Goal: Task Accomplishment & Management: Manage account settings

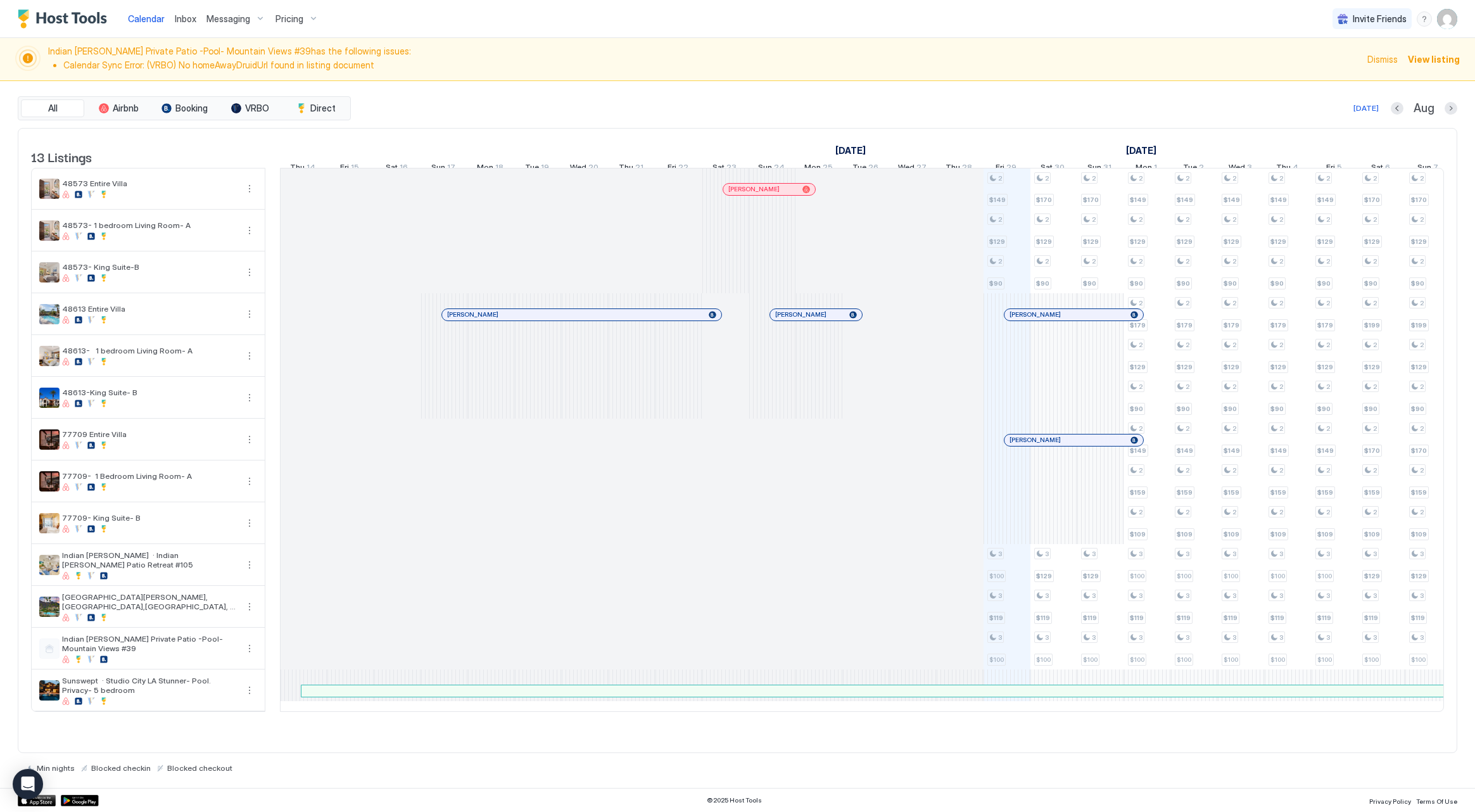
scroll to position [0, 704]
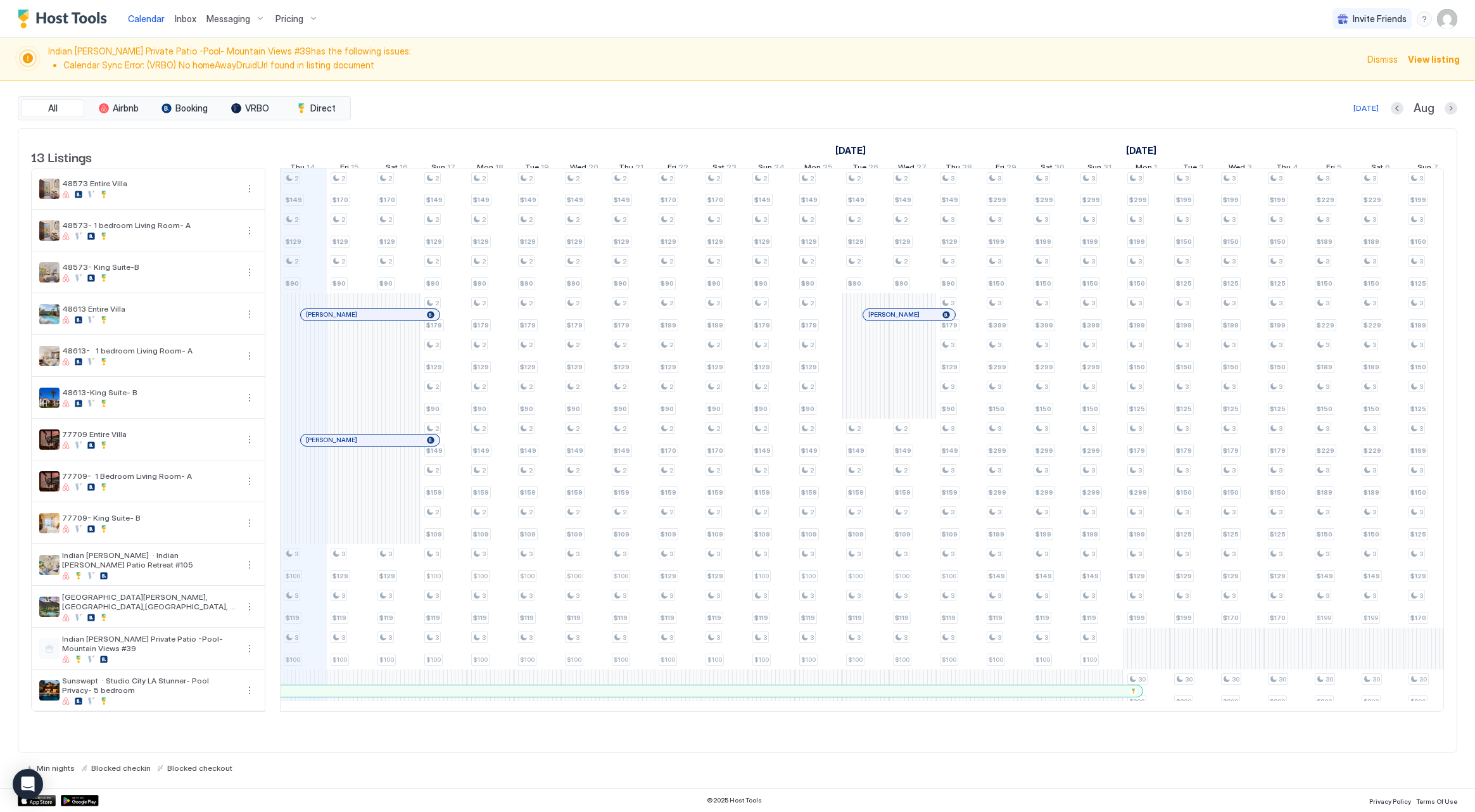
click at [1444, 22] on img "User profile" at bounding box center [1447, 18] width 20 height 20
click at [1420, 73] on div "Settings" at bounding box center [1376, 71] width 161 height 22
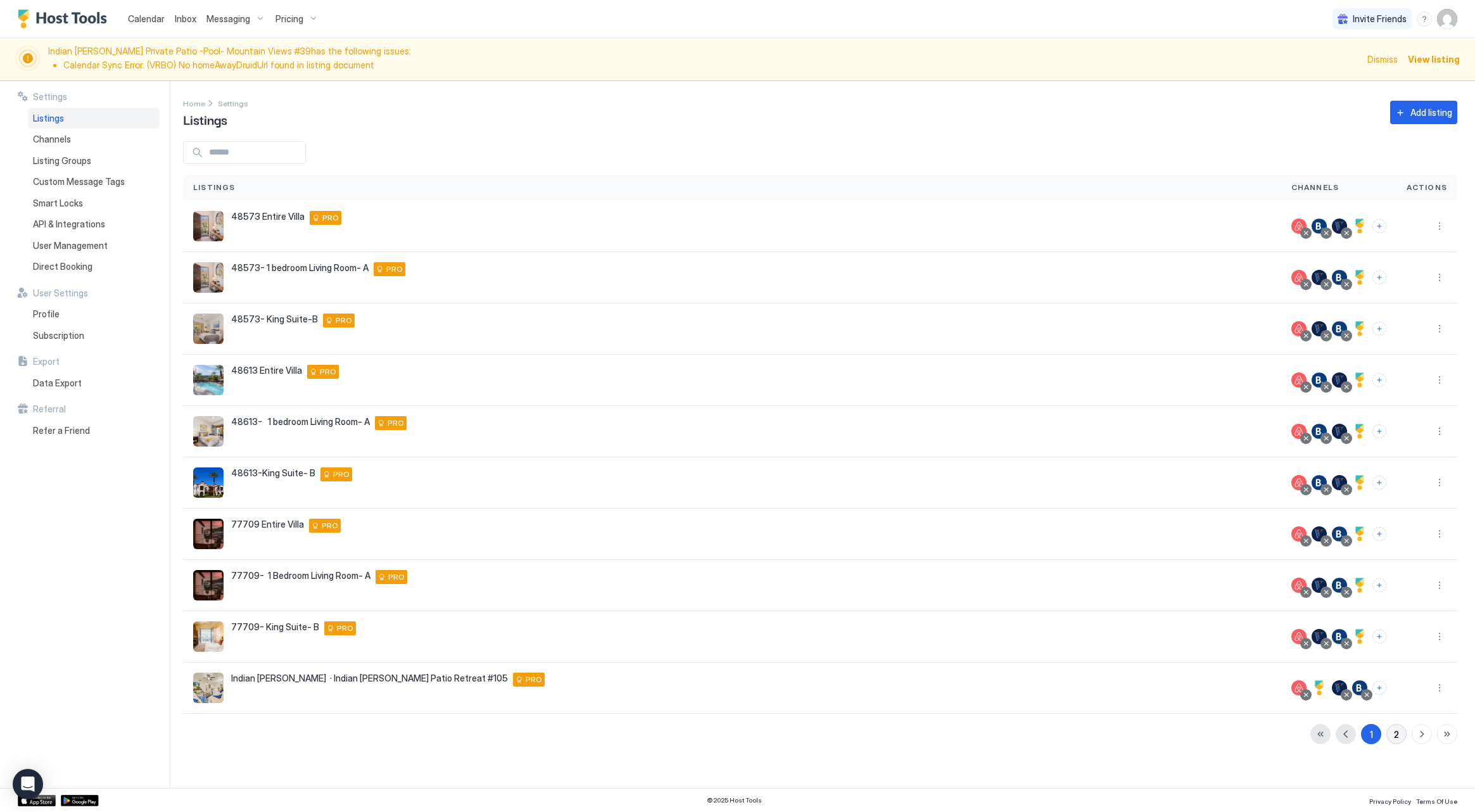
click at [1397, 737] on div "2" at bounding box center [1396, 734] width 5 height 14
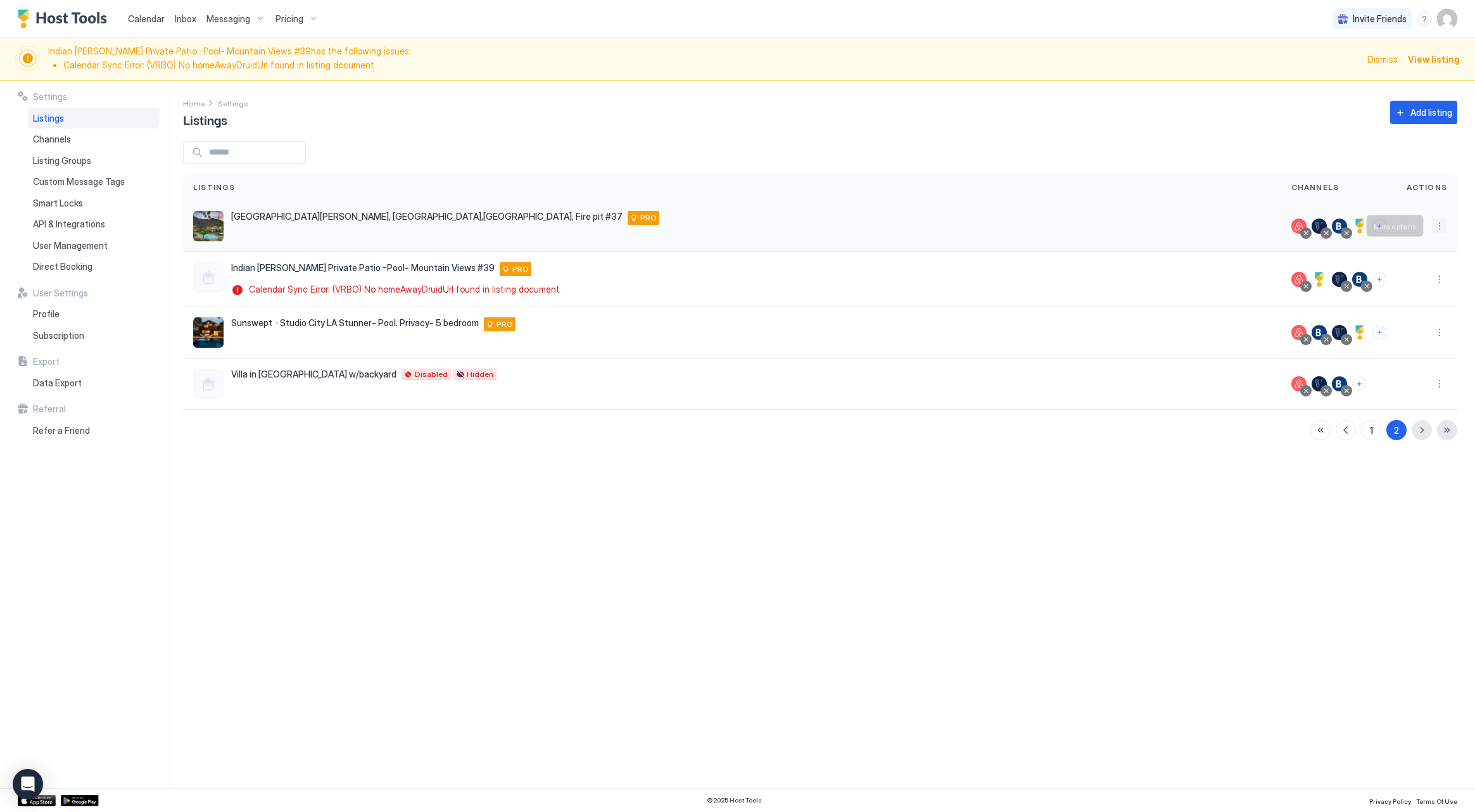
click at [1437, 228] on button "More options" at bounding box center [1439, 226] width 16 height 16
click at [1209, 149] on div at bounding box center [738, 406] width 1475 height 812
click at [1440, 57] on span "View listing" at bounding box center [1433, 59] width 52 height 14
click at [1439, 336] on button "More options" at bounding box center [1439, 332] width 16 height 16
click at [1437, 359] on div "Listing Settings" at bounding box center [1365, 350] width 161 height 20
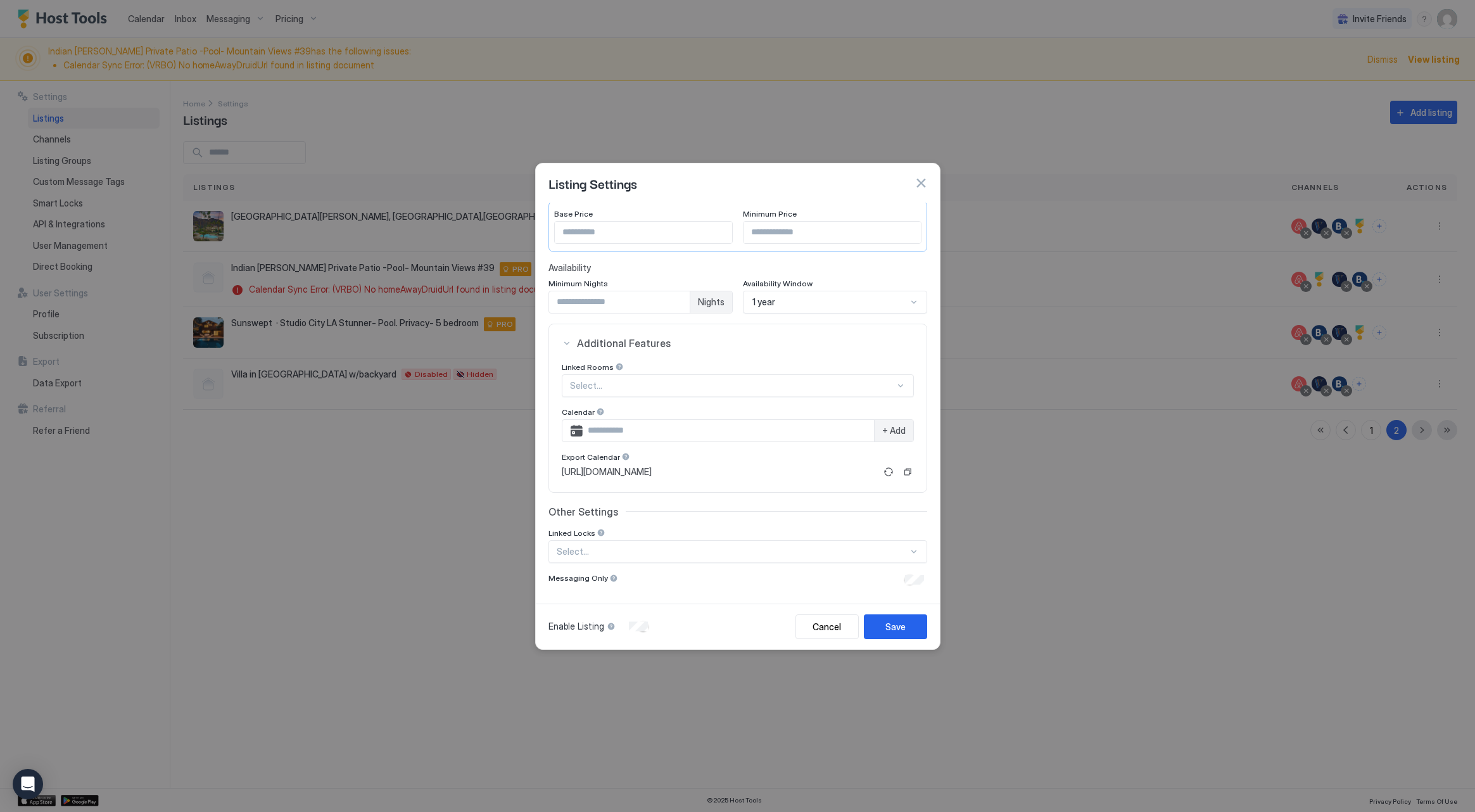
scroll to position [120, 0]
click at [801, 391] on div "Select..." at bounding box center [738, 387] width 352 height 23
click at [818, 348] on span "Additional Features" at bounding box center [745, 343] width 337 height 13
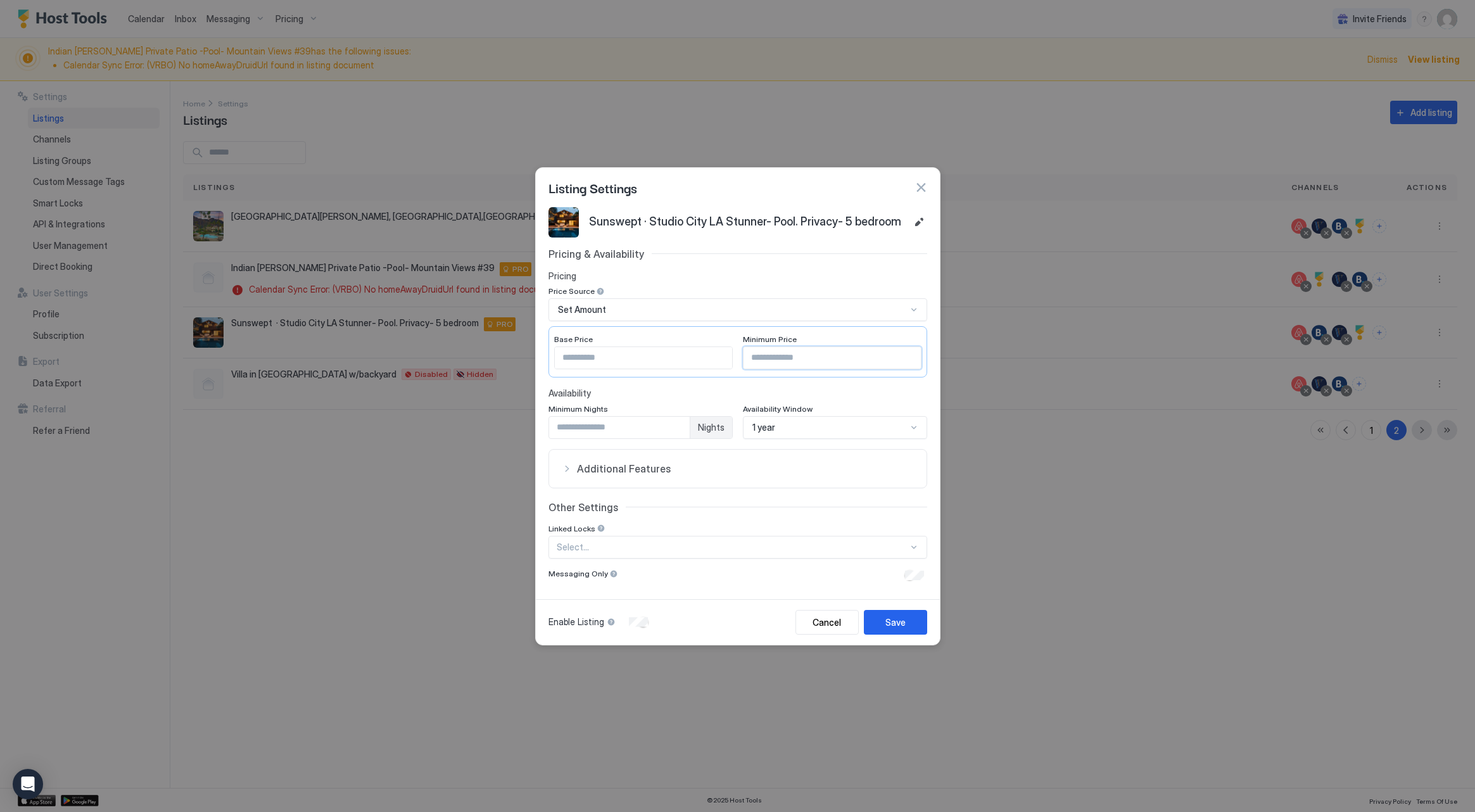
drag, startPoint x: 773, startPoint y: 355, endPoint x: 740, endPoint y: 352, distance: 33.1
click at [740, 352] on div "Base Price *** Minimum Price ***" at bounding box center [738, 351] width 379 height 51
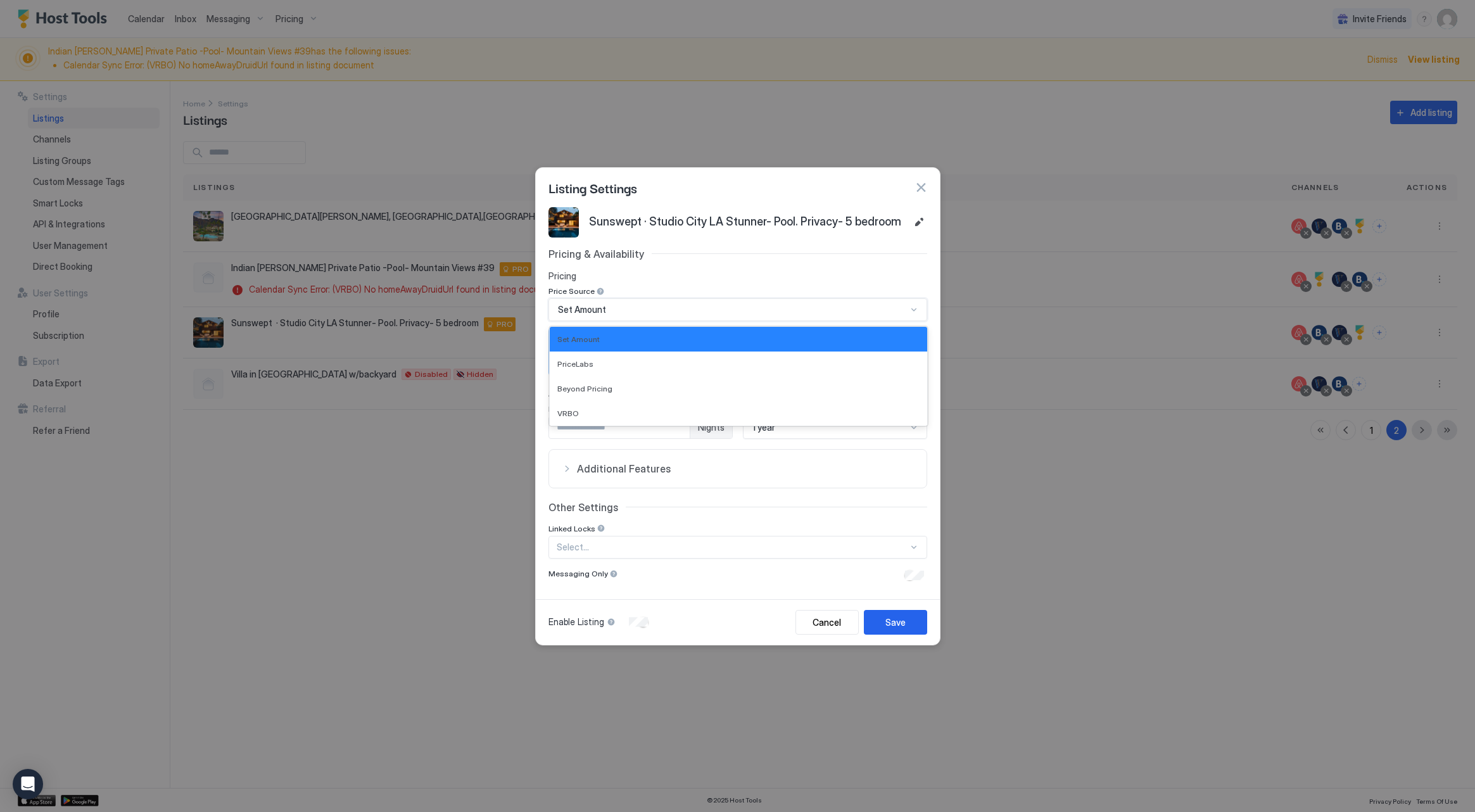
click at [817, 309] on div "Set Amount" at bounding box center [733, 310] width 349 height 12
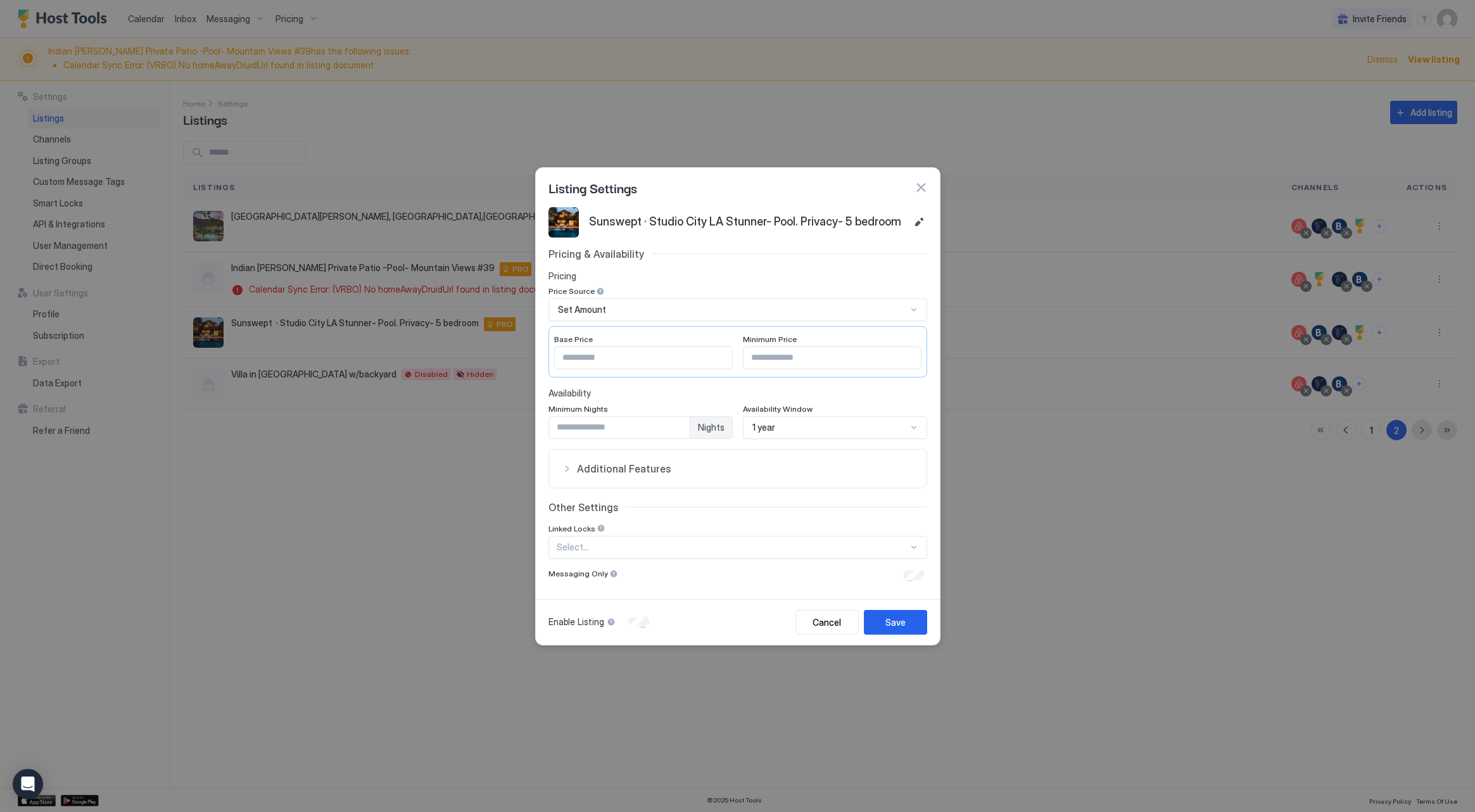
click at [871, 195] on div "Listing Settings" at bounding box center [738, 188] width 379 height 19
click at [924, 184] on button "button" at bounding box center [921, 187] width 13 height 13
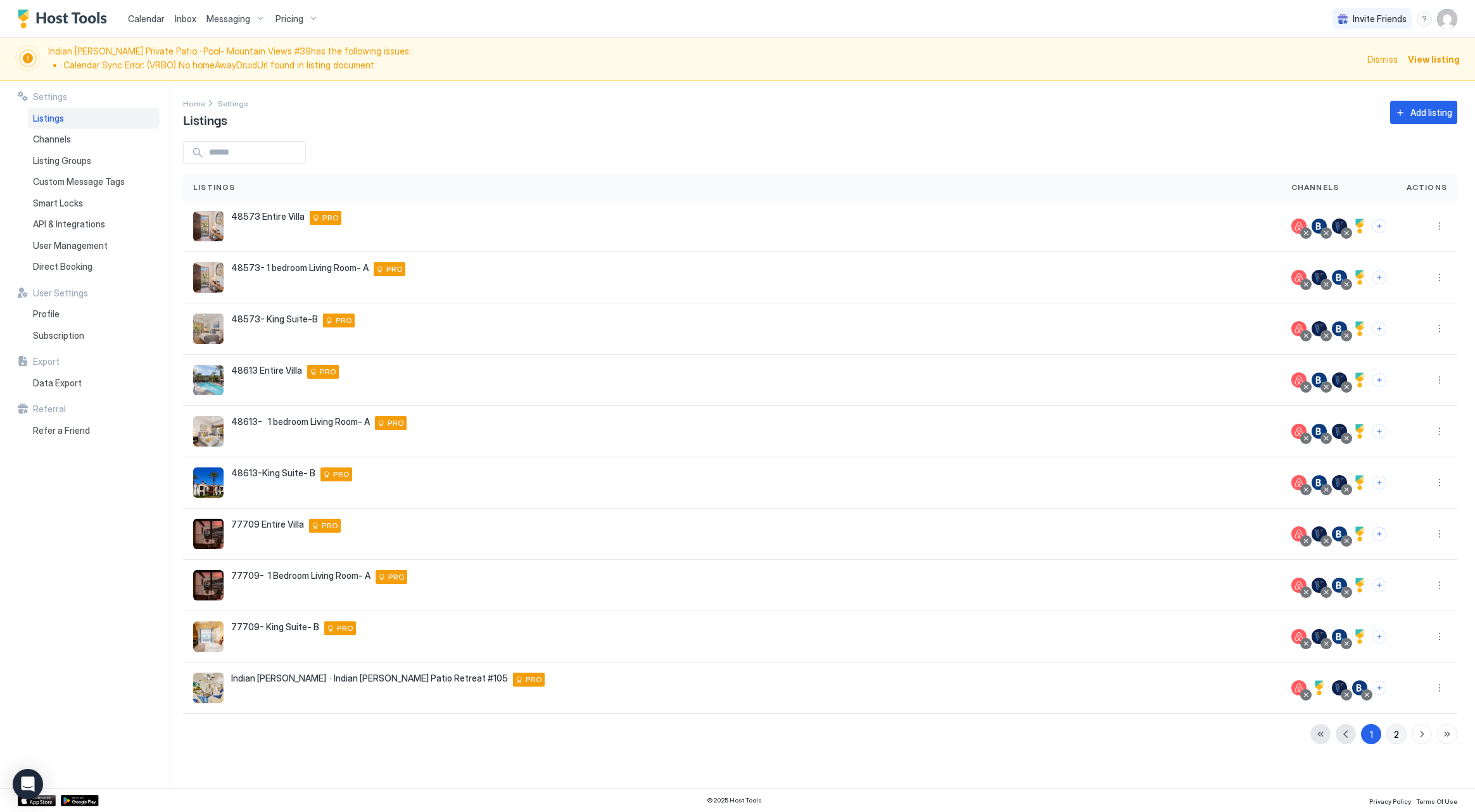
click at [1393, 735] on button "2" at bounding box center [1396, 734] width 20 height 20
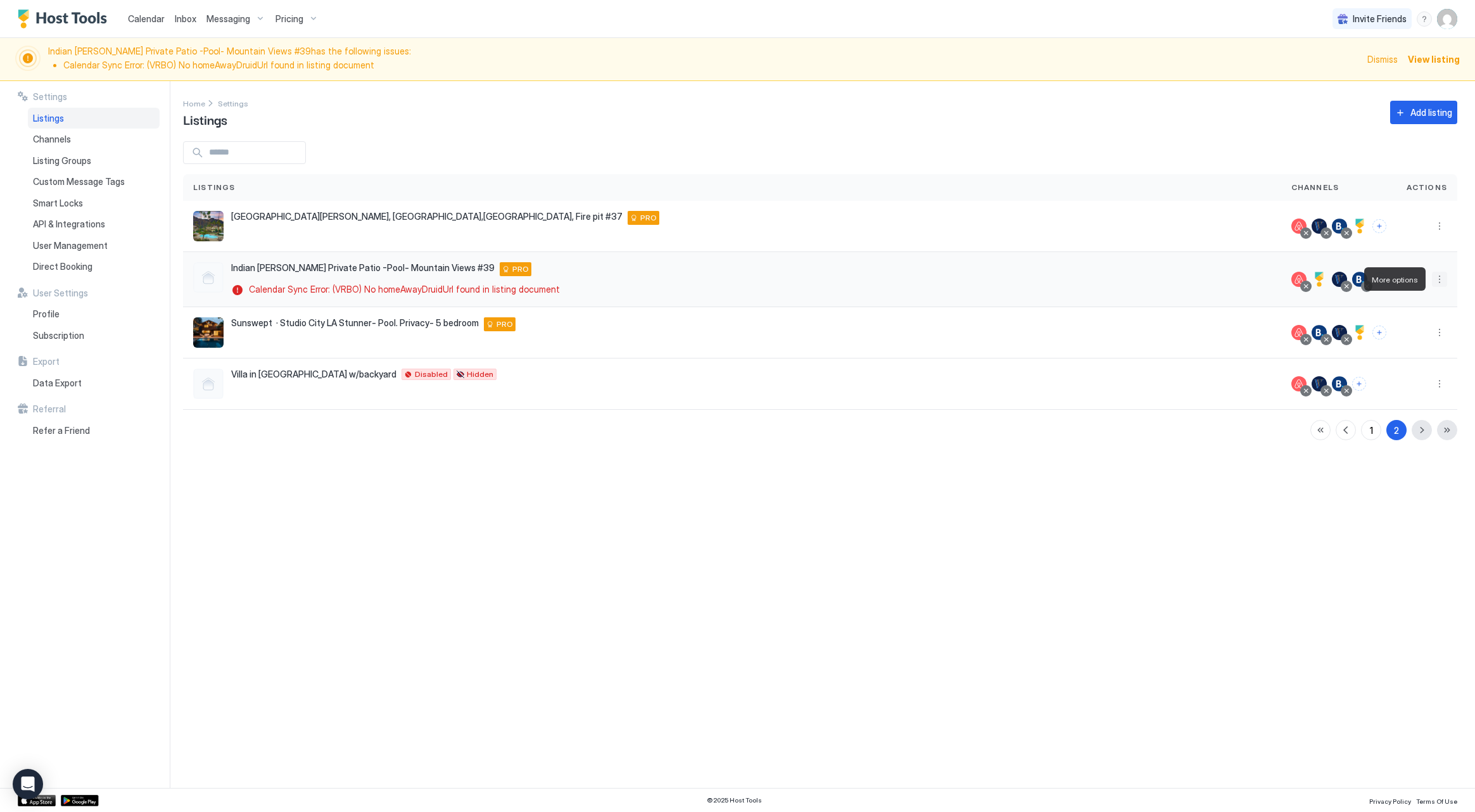
click at [1441, 283] on button "More options" at bounding box center [1439, 279] width 16 height 16
click at [1416, 335] on div "Edit Listing" at bounding box center [1365, 337] width 161 height 20
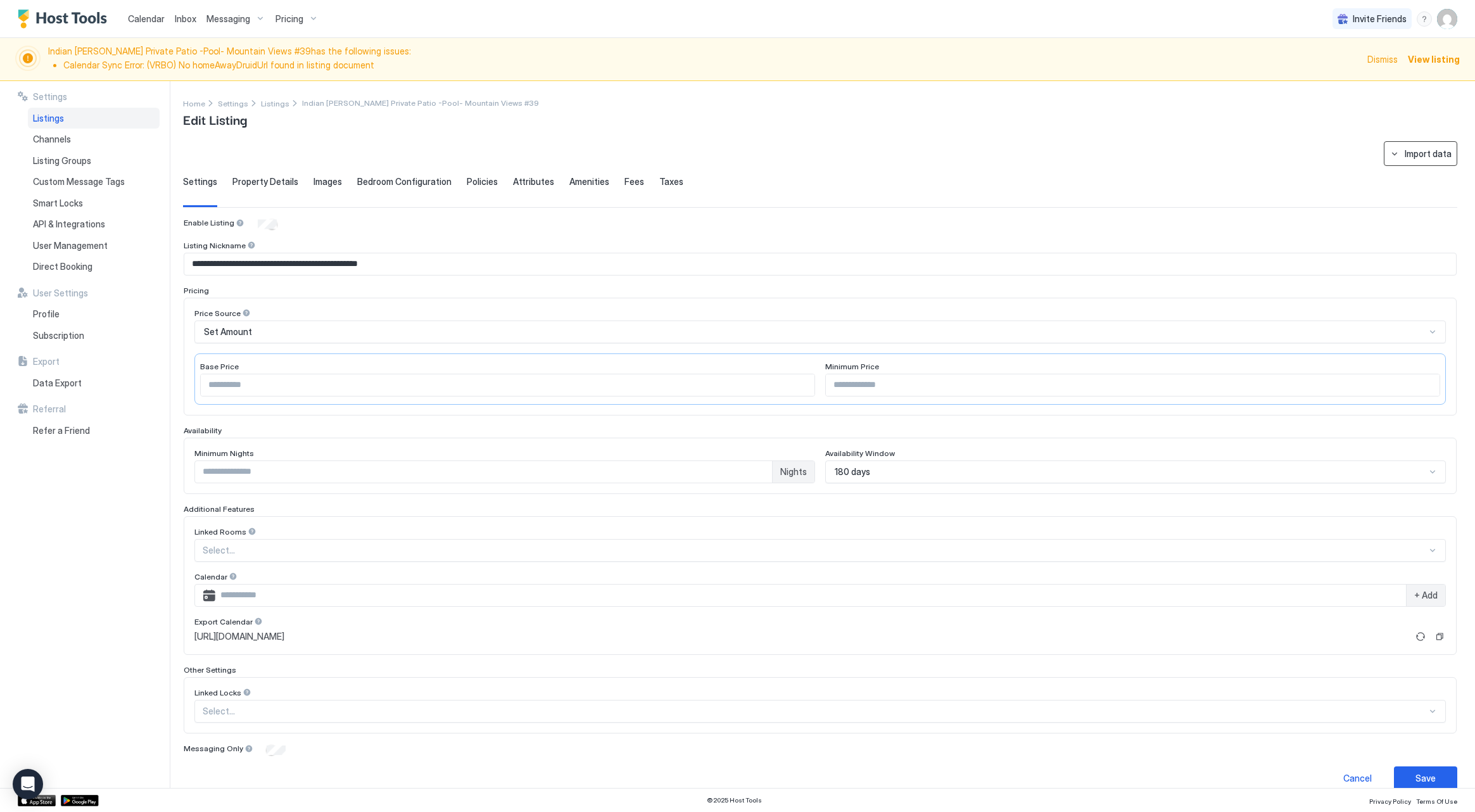
click at [1431, 147] on div "Import data" at bounding box center [1428, 154] width 47 height 14
click at [1417, 198] on div "VRBO" at bounding box center [1393, 199] width 127 height 22
click at [1419, 160] on div "Import data" at bounding box center [1428, 154] width 47 height 14
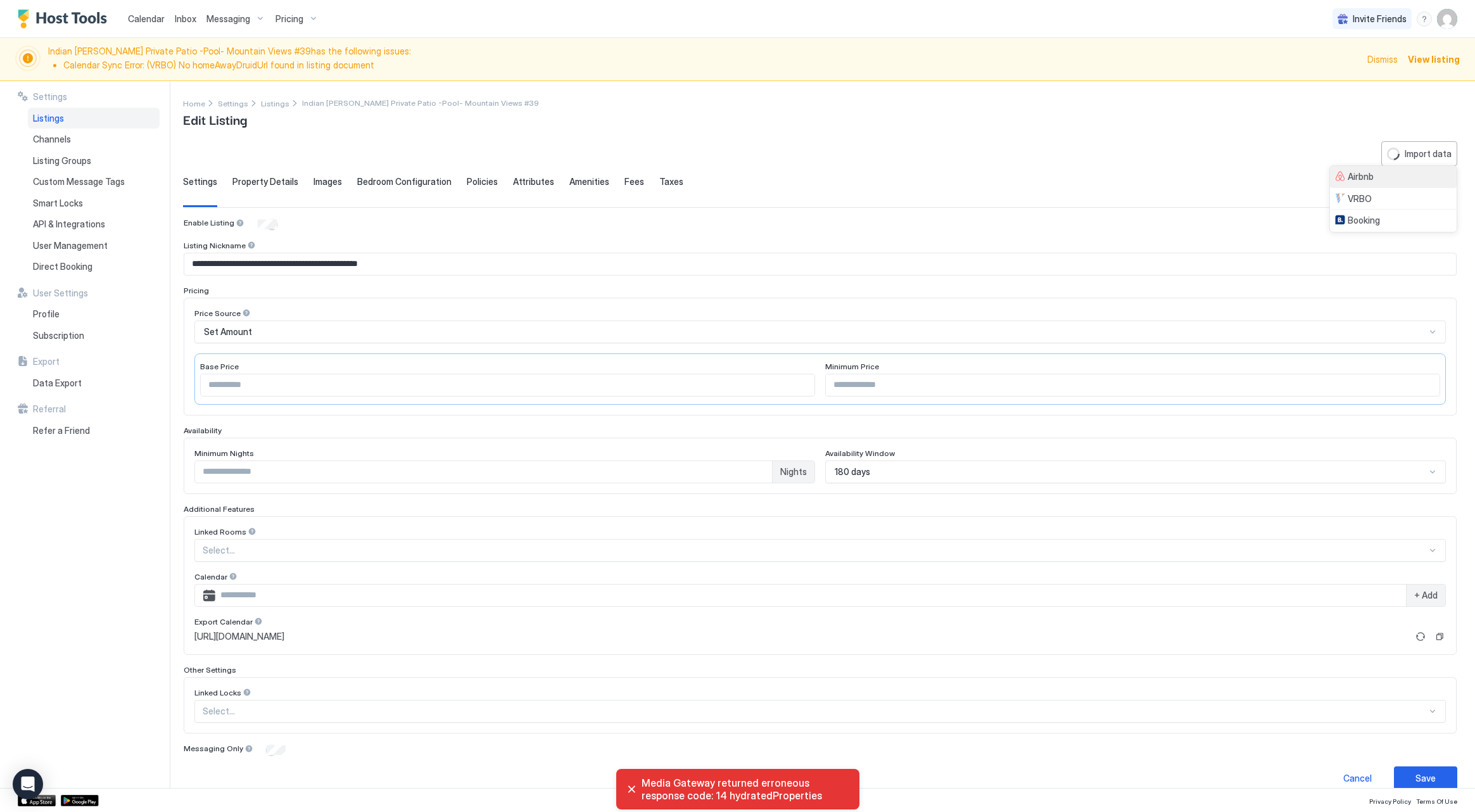
click at [1418, 171] on div "Airbnb" at bounding box center [1393, 176] width 127 height 22
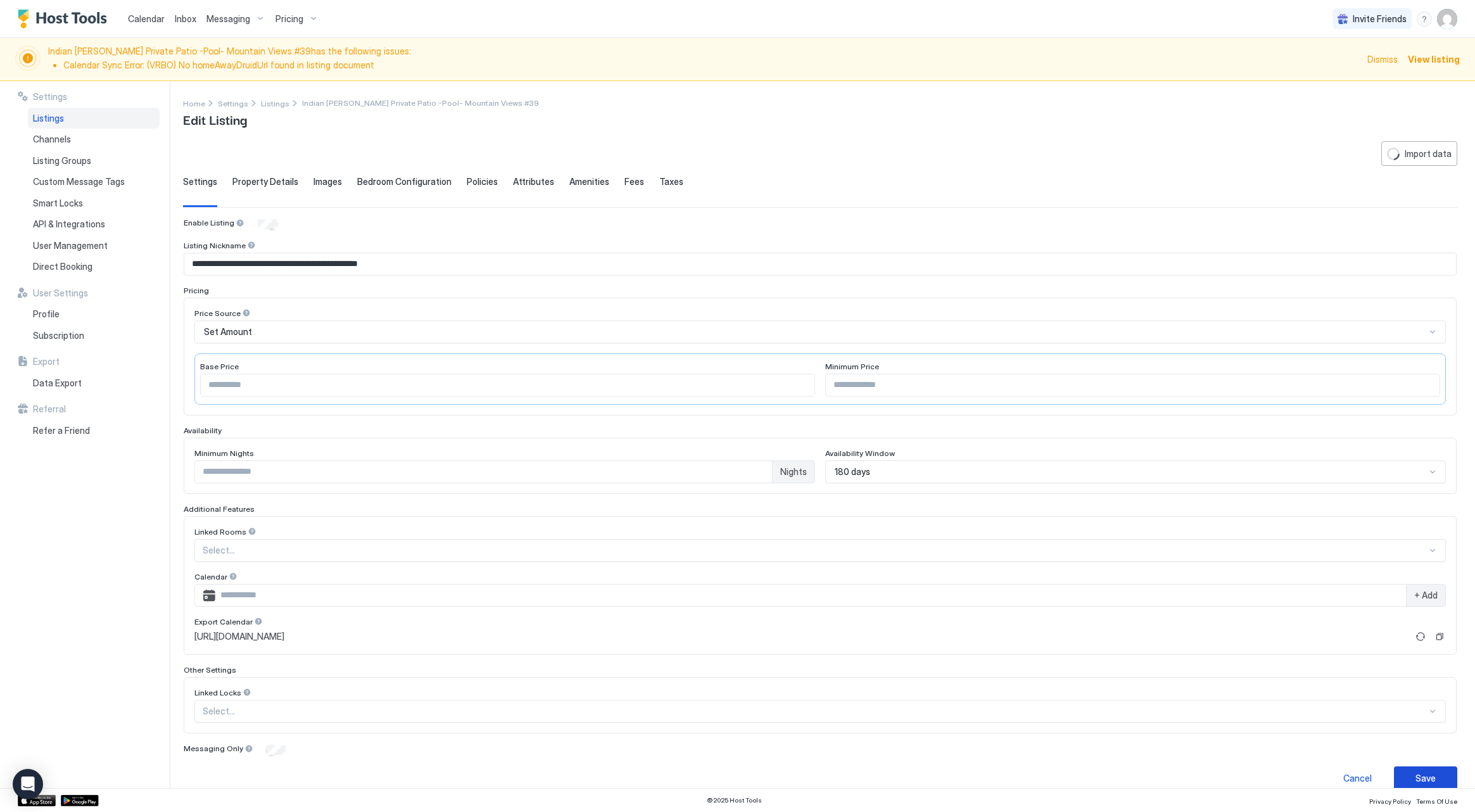
type input "********"
click at [1426, 768] on button "Save" at bounding box center [1425, 778] width 63 height 23
type textarea "**********"
click at [1426, 775] on div "Save" at bounding box center [1425, 778] width 20 height 14
click at [1421, 779] on div "Save" at bounding box center [1425, 778] width 20 height 14
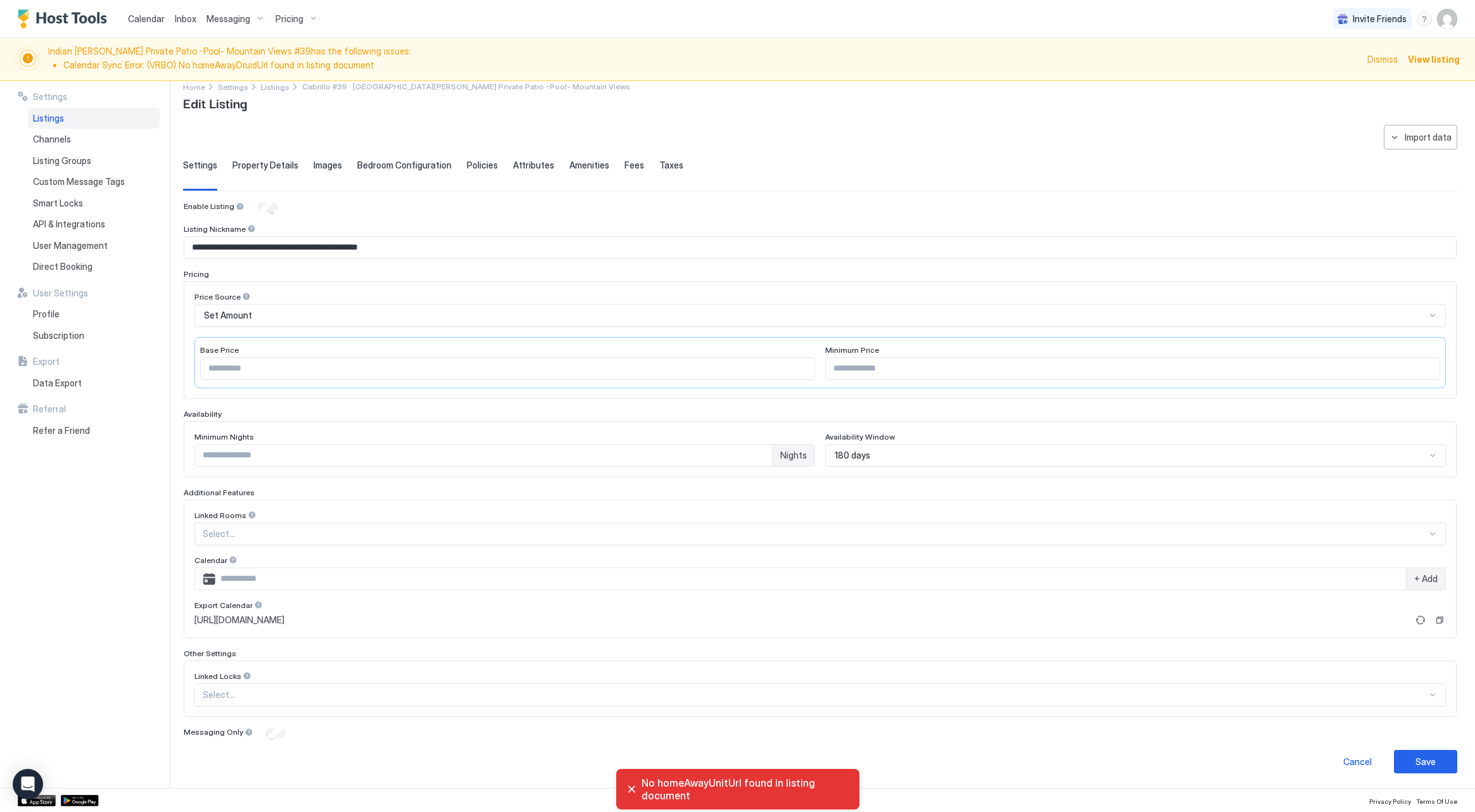
scroll to position [16, 0]
click at [1453, 23] on img "User profile" at bounding box center [1447, 18] width 20 height 20
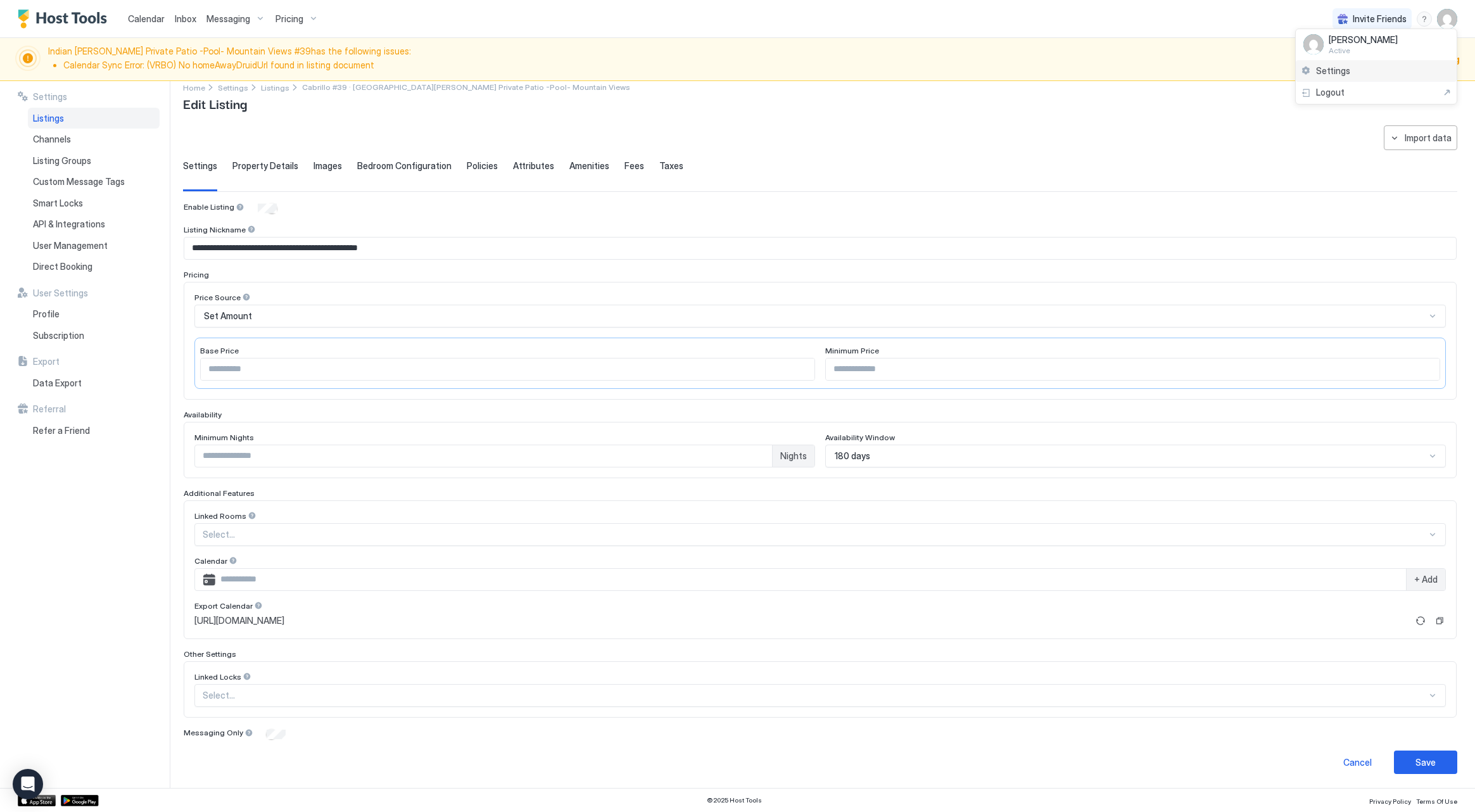
click at [1429, 65] on div "Settings" at bounding box center [1376, 71] width 161 height 22
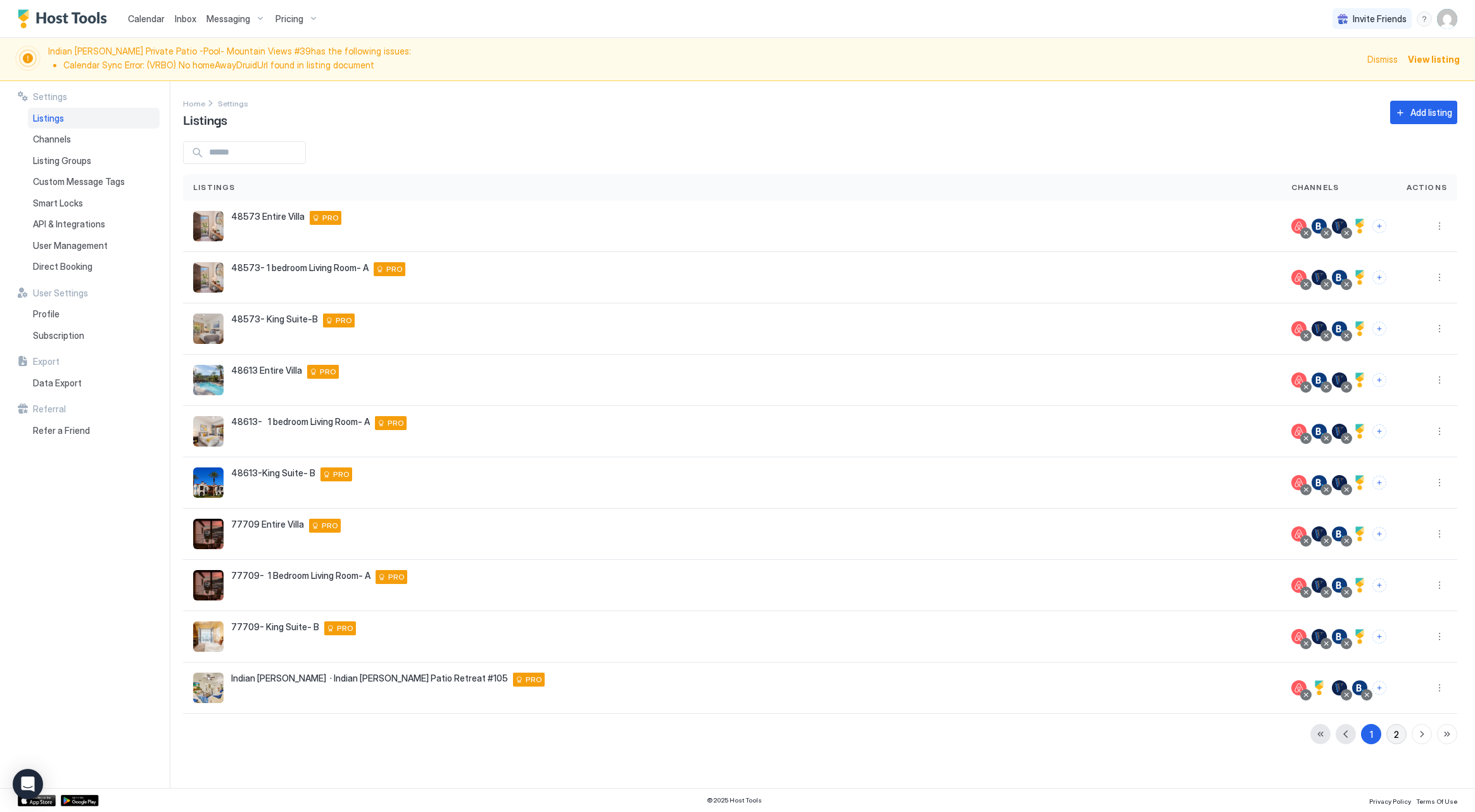
click at [1388, 734] on button "2" at bounding box center [1396, 734] width 20 height 20
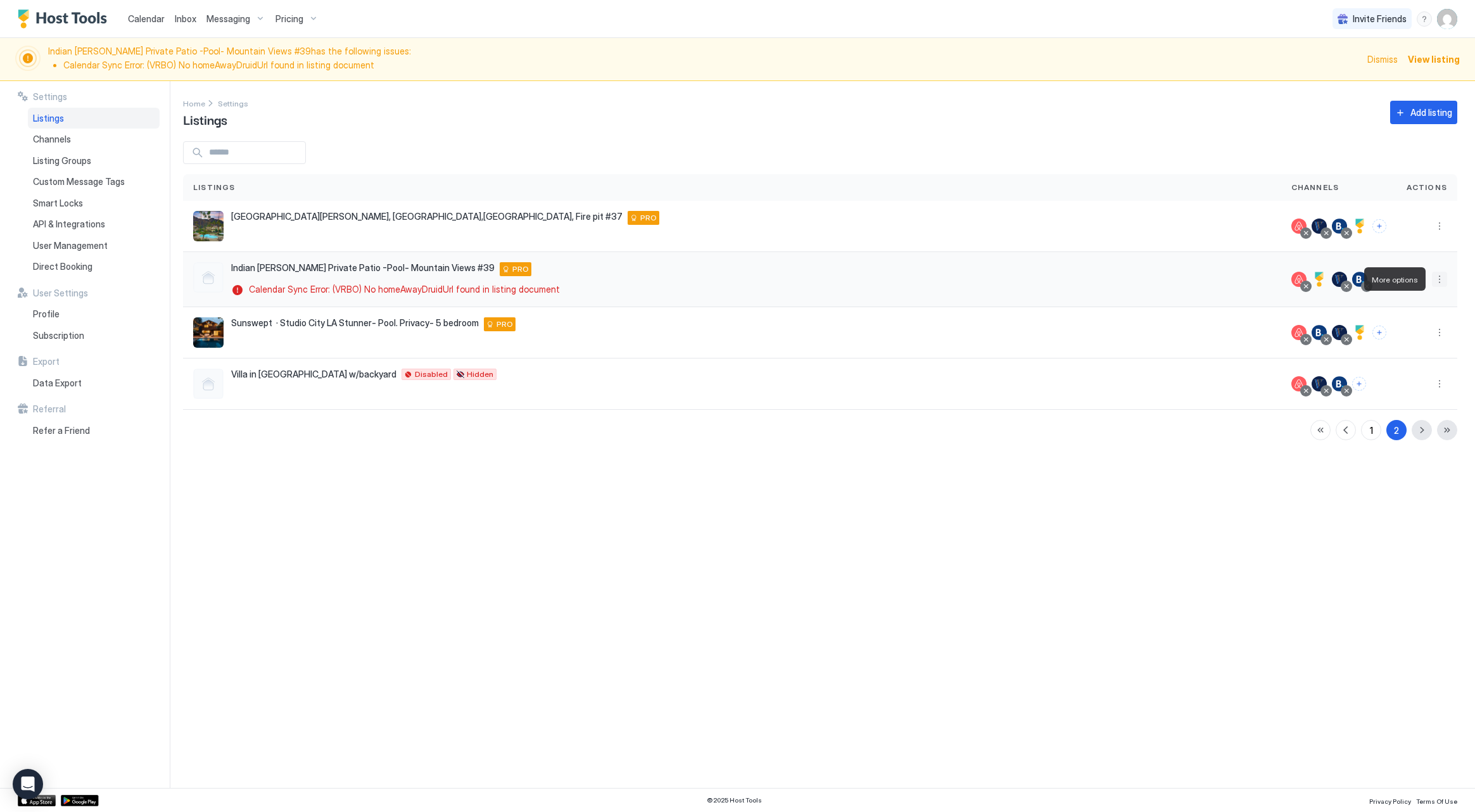
click at [1441, 280] on button "More options" at bounding box center [1439, 279] width 16 height 16
drag, startPoint x: 531, startPoint y: 290, endPoint x: 454, endPoint y: 283, distance: 77.3
click at [531, 290] on div at bounding box center [738, 406] width 1475 height 812
click at [415, 274] on div "Indian [PERSON_NAME] Private Patio -Pool- Mountain Views #39 Indian [PERSON_NAM…" at bounding box center [397, 269] width 333 height 14
click at [298, 20] on span "Pricing" at bounding box center [289, 19] width 28 height 12
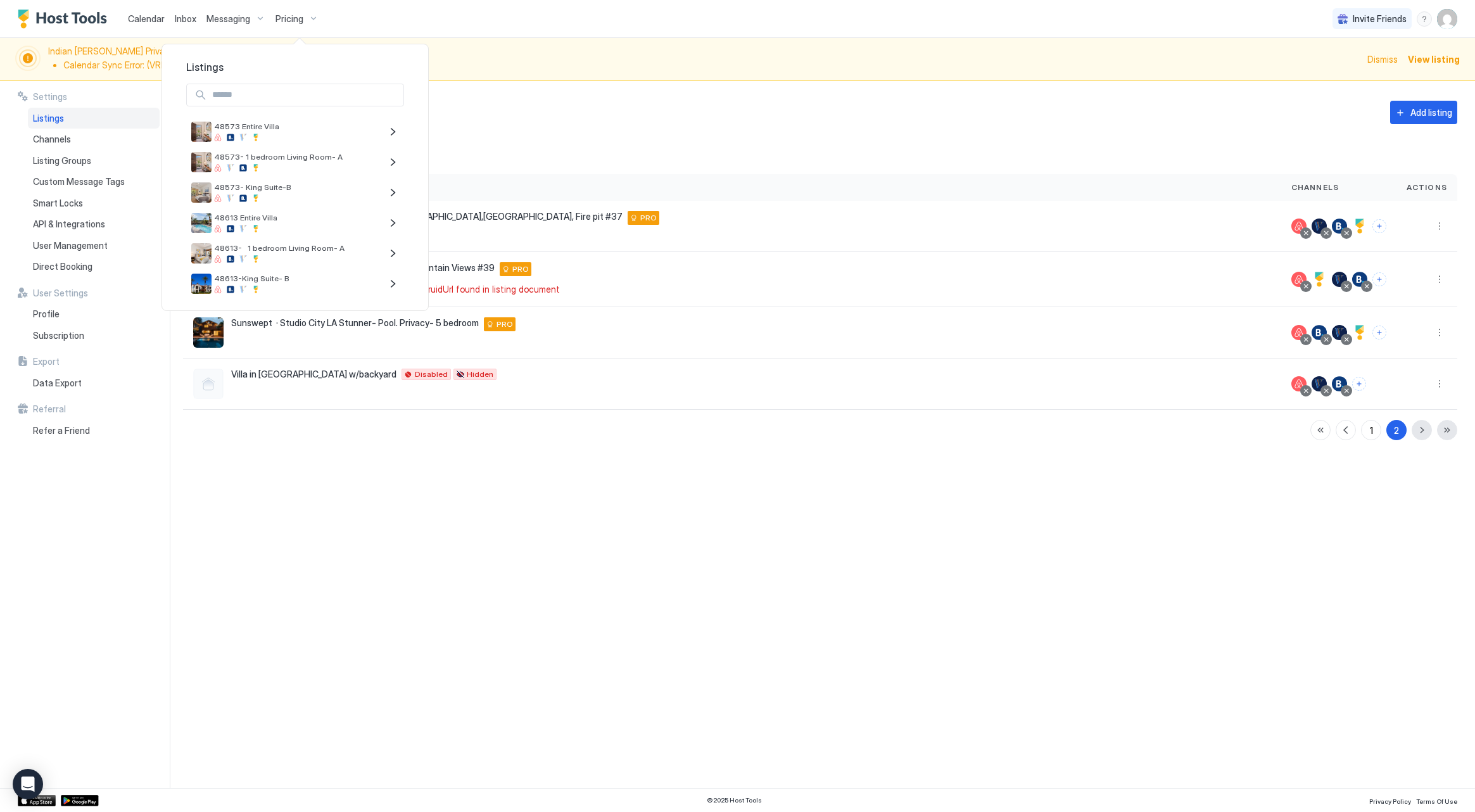
click at [94, 124] on div at bounding box center [738, 406] width 1475 height 812
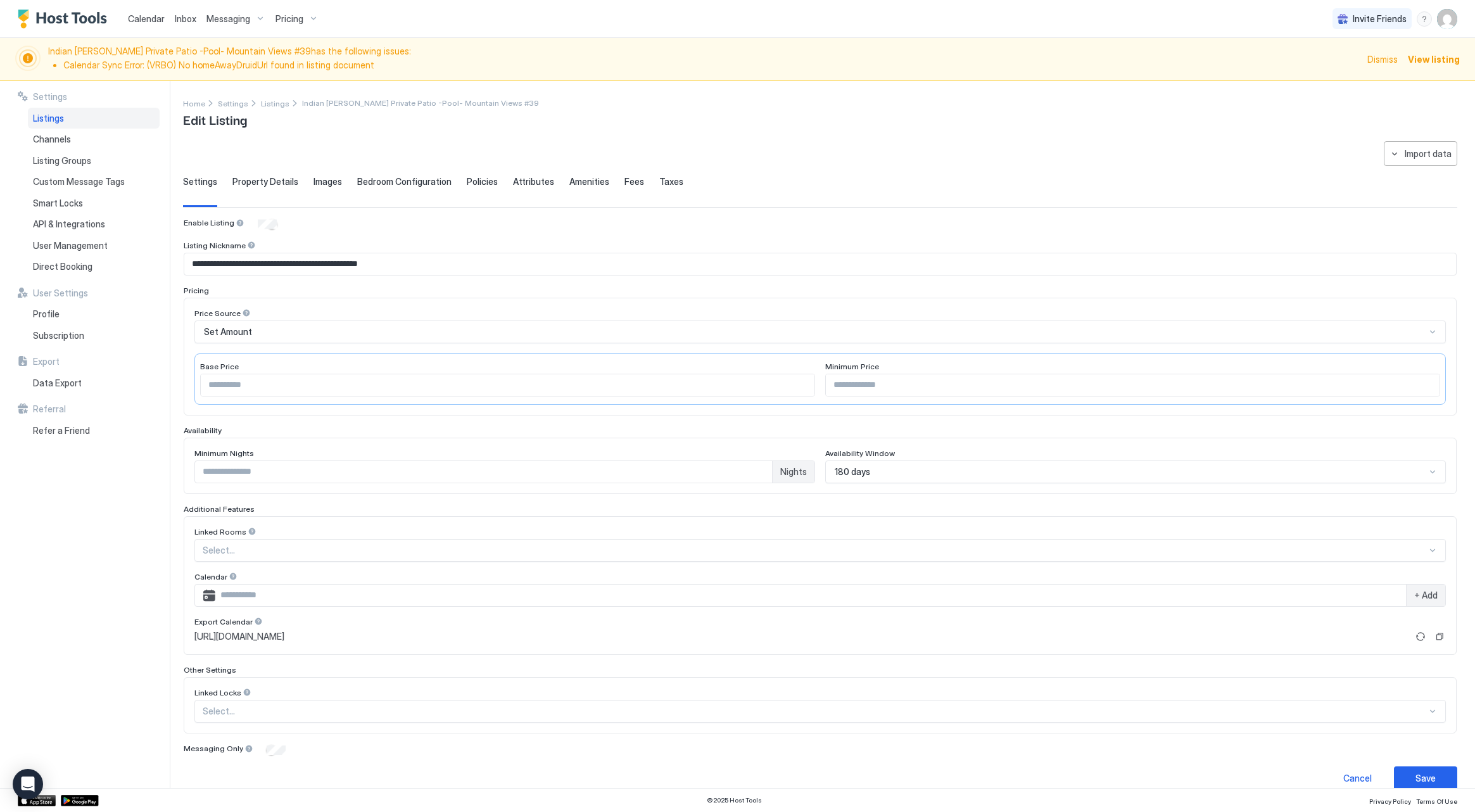
type textarea "**********"
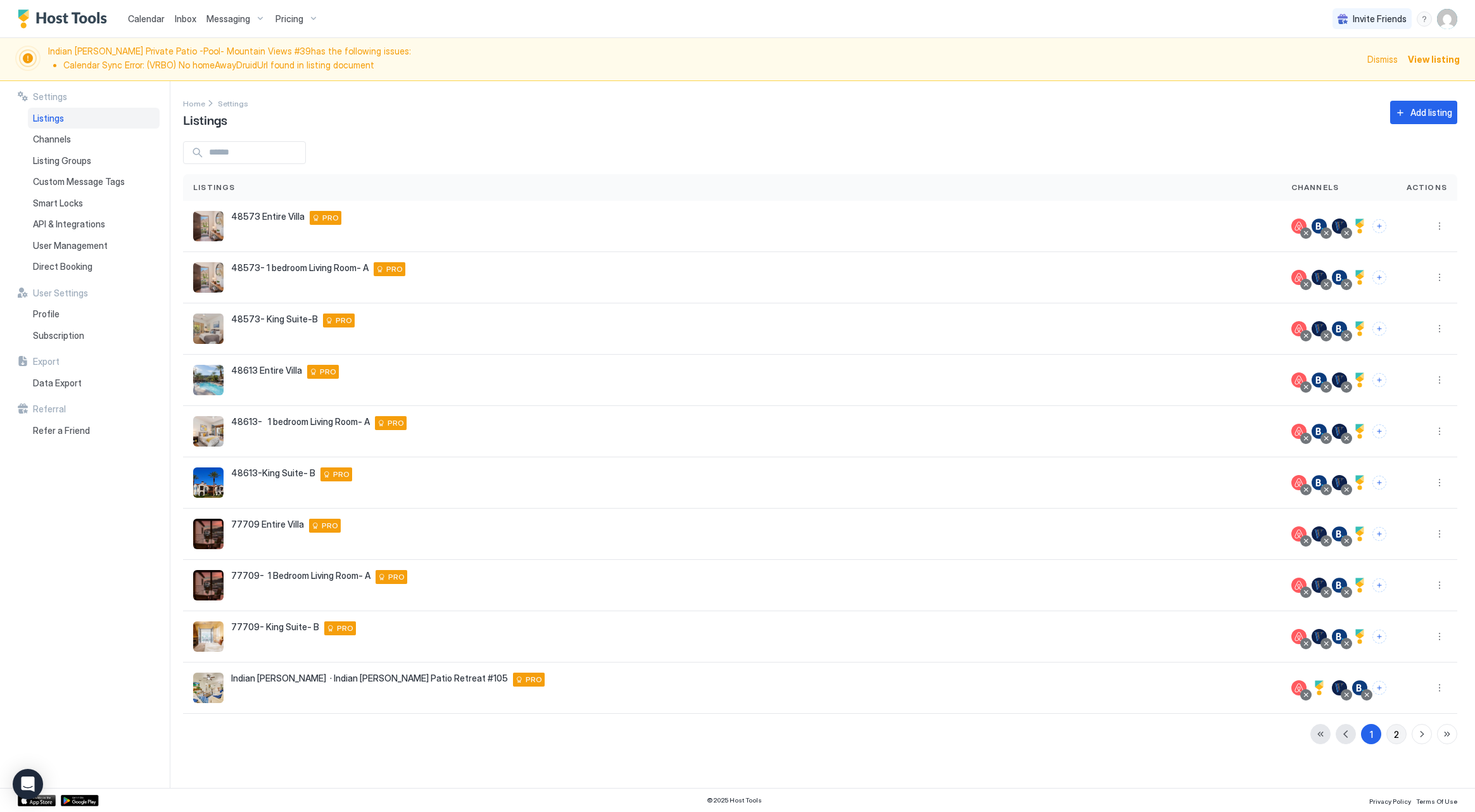
click at [1392, 736] on button "2" at bounding box center [1396, 734] width 20 height 20
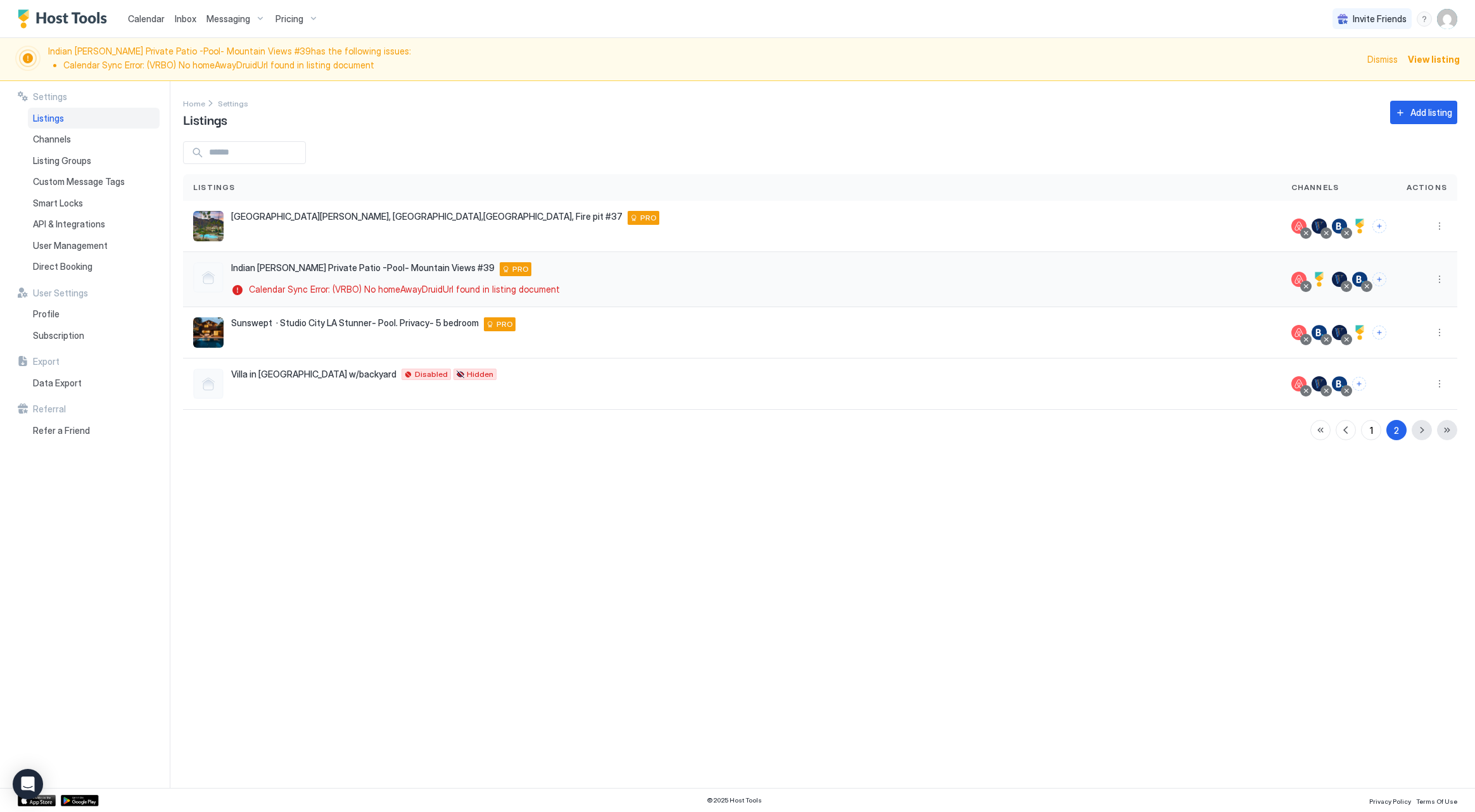
click at [273, 266] on span "Indian [PERSON_NAME] Private Patio -Pool- Mountain Views #39" at bounding box center [362, 268] width 264 height 12
click at [209, 277] on div at bounding box center [207, 277] width 30 height 30
click at [155, 23] on span "Calendar" at bounding box center [146, 18] width 37 height 11
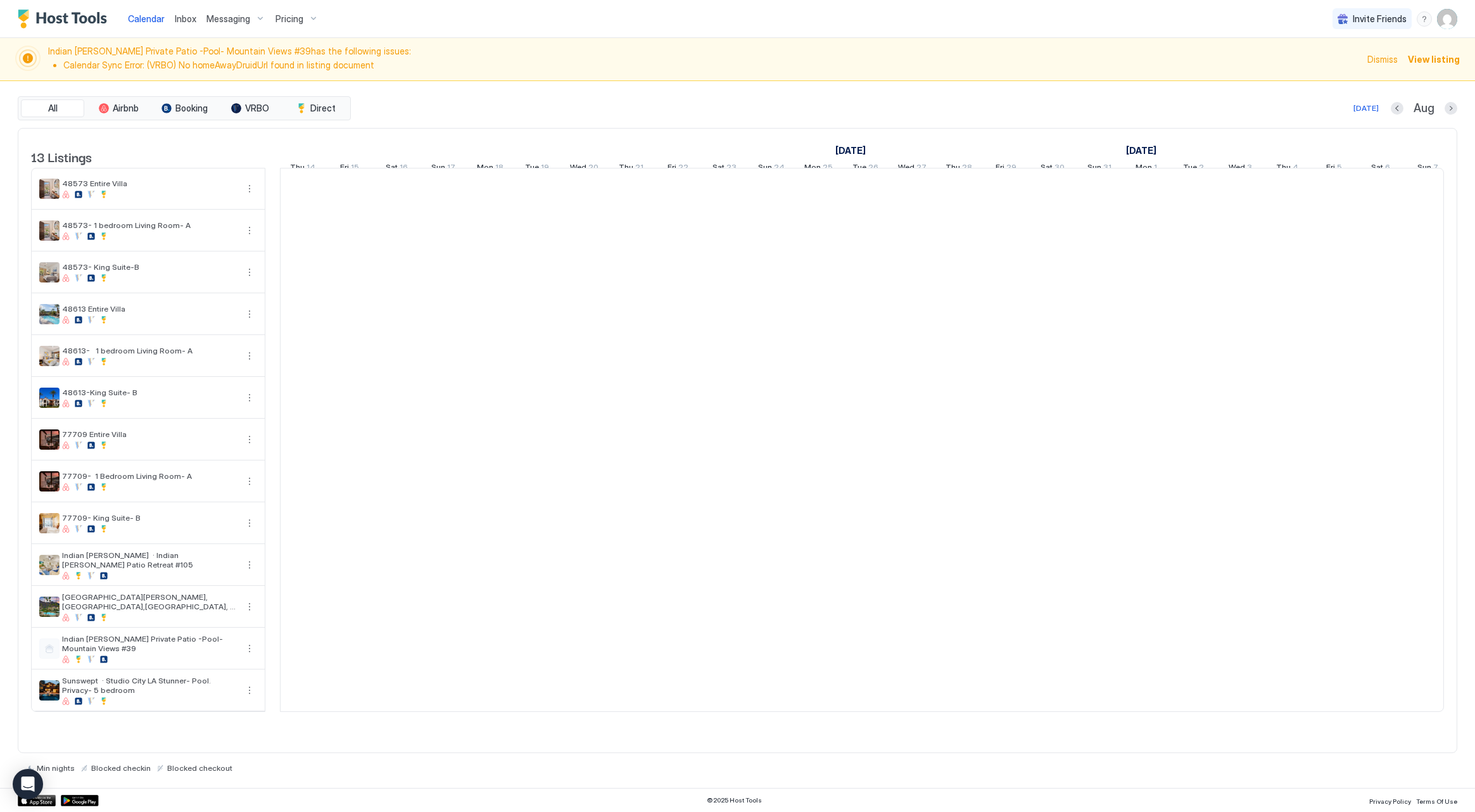
scroll to position [0, 704]
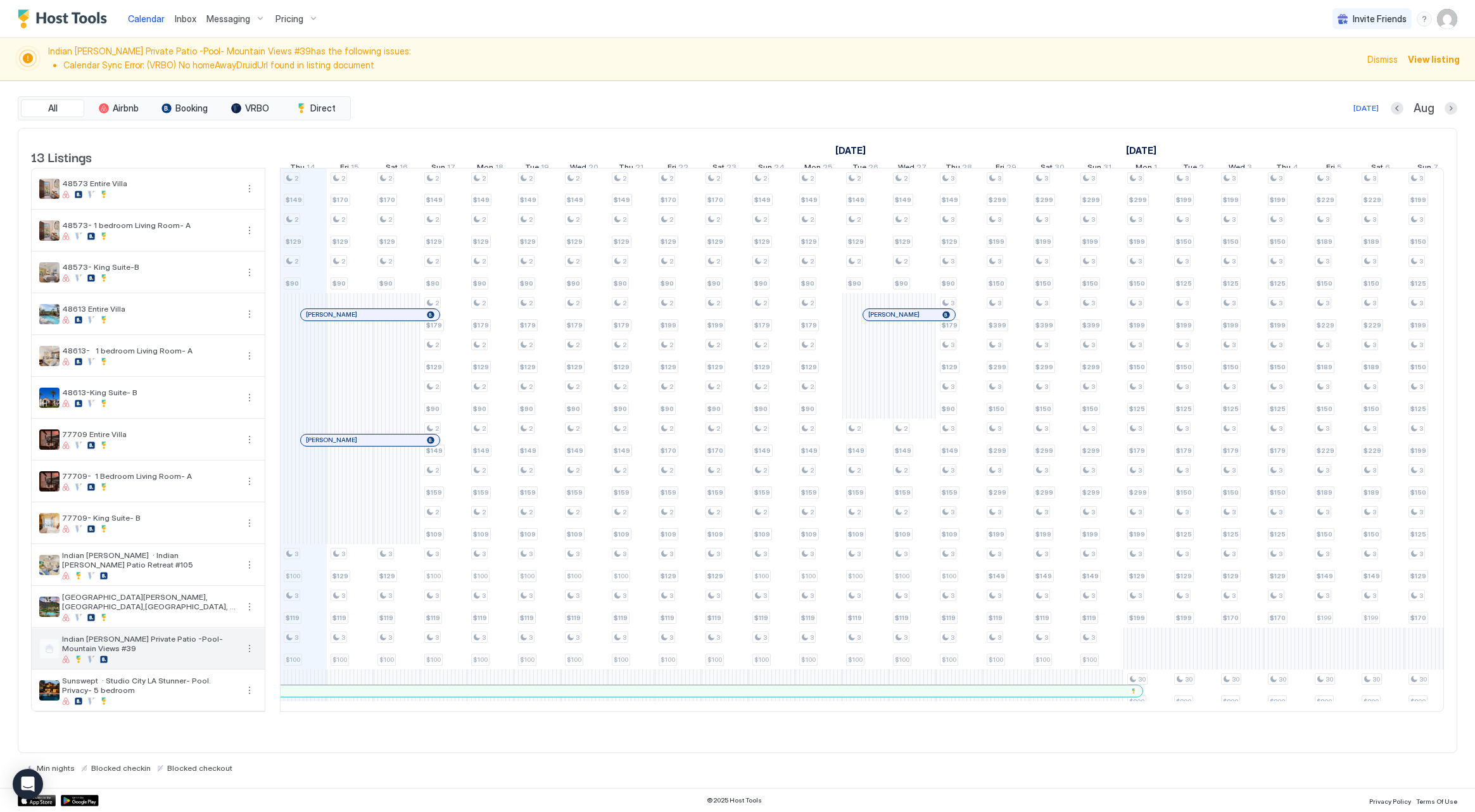
click at [244, 656] on button "More options" at bounding box center [250, 648] width 16 height 16
click at [263, 715] on span "Listing Settings" at bounding box center [290, 716] width 56 height 10
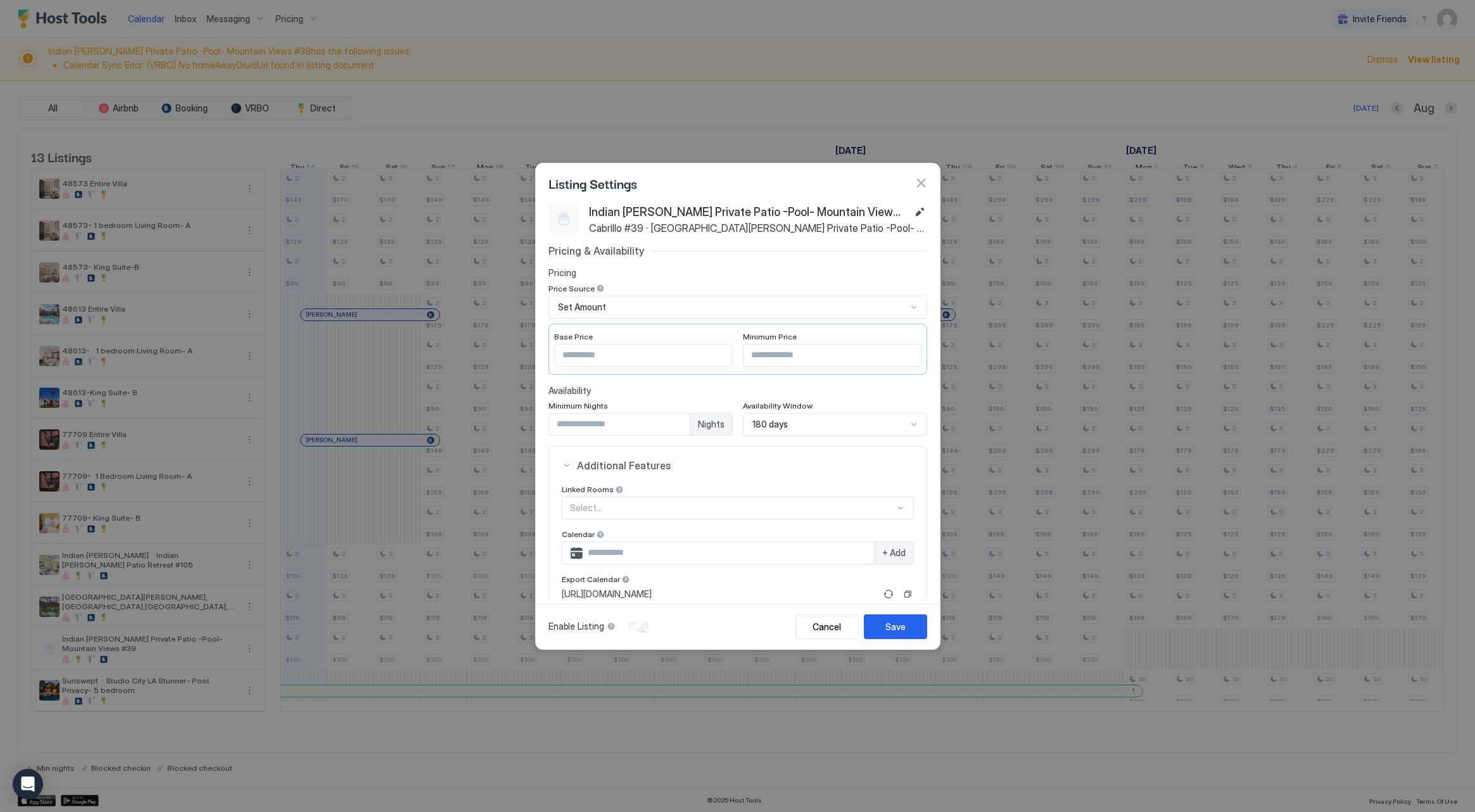
scroll to position [0, 0]
click at [884, 621] on button "Save" at bounding box center [894, 626] width 63 height 24
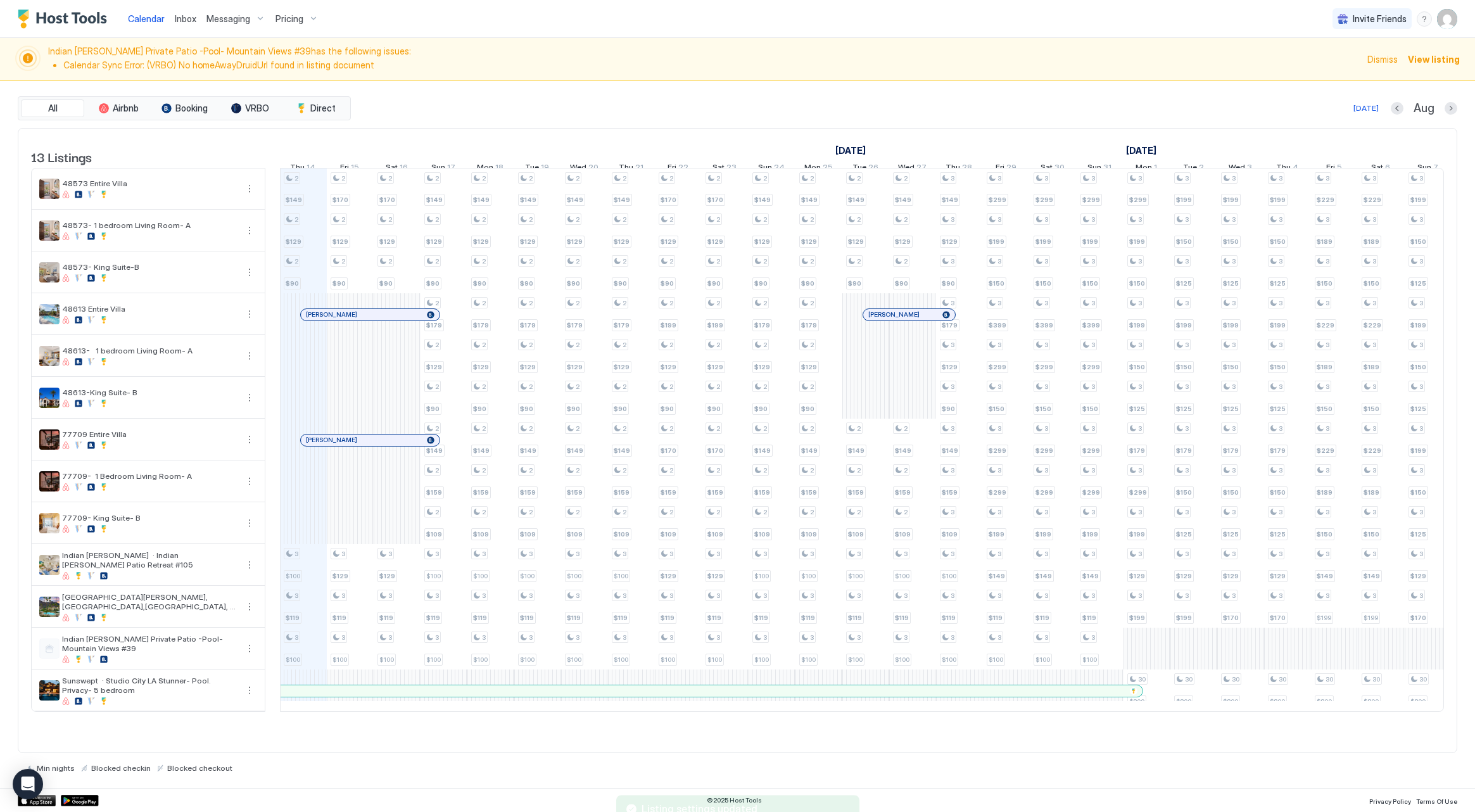
click at [1393, 57] on span "Dismiss" at bounding box center [1382, 59] width 30 height 14
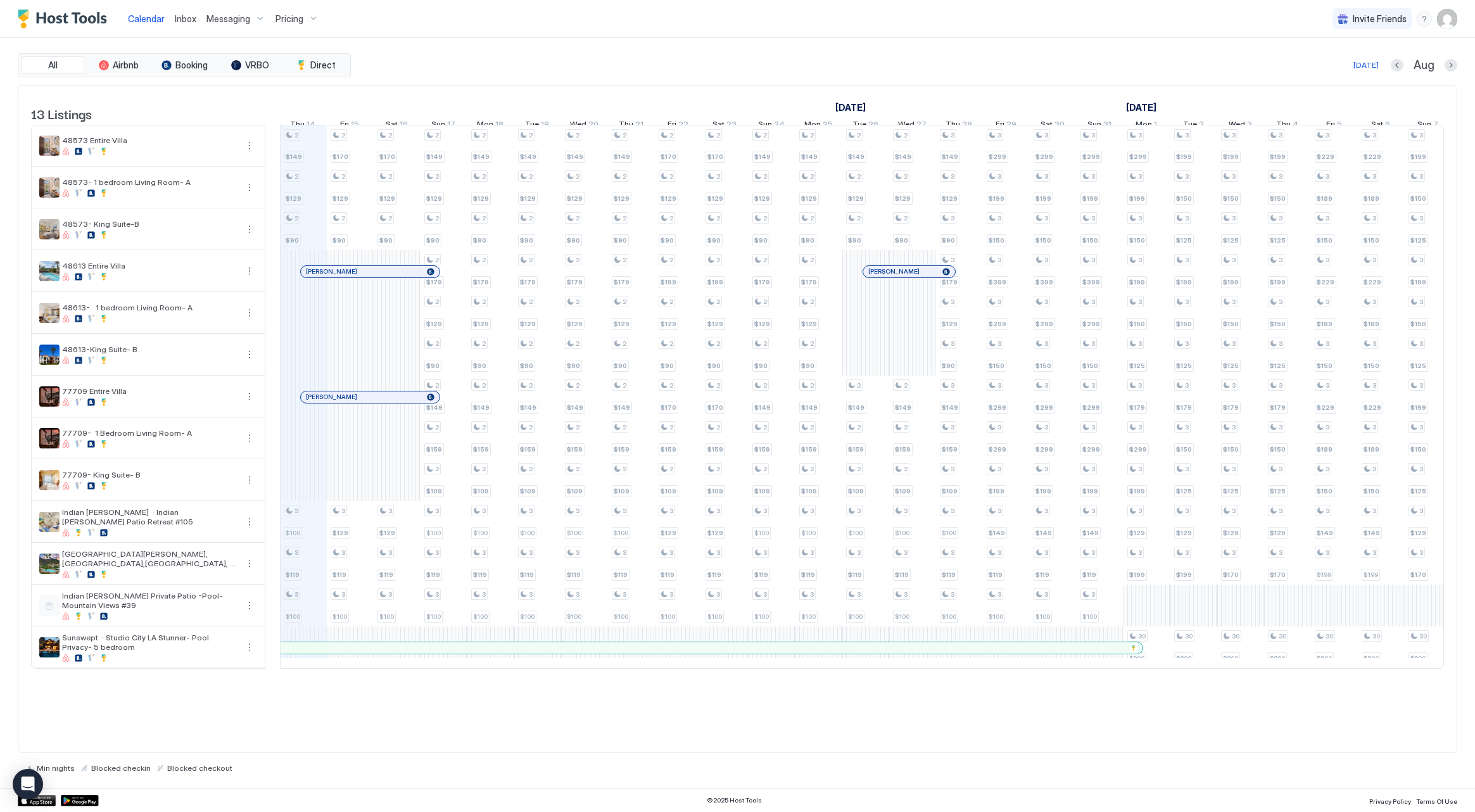
click at [280, 17] on span "Pricing" at bounding box center [289, 19] width 28 height 12
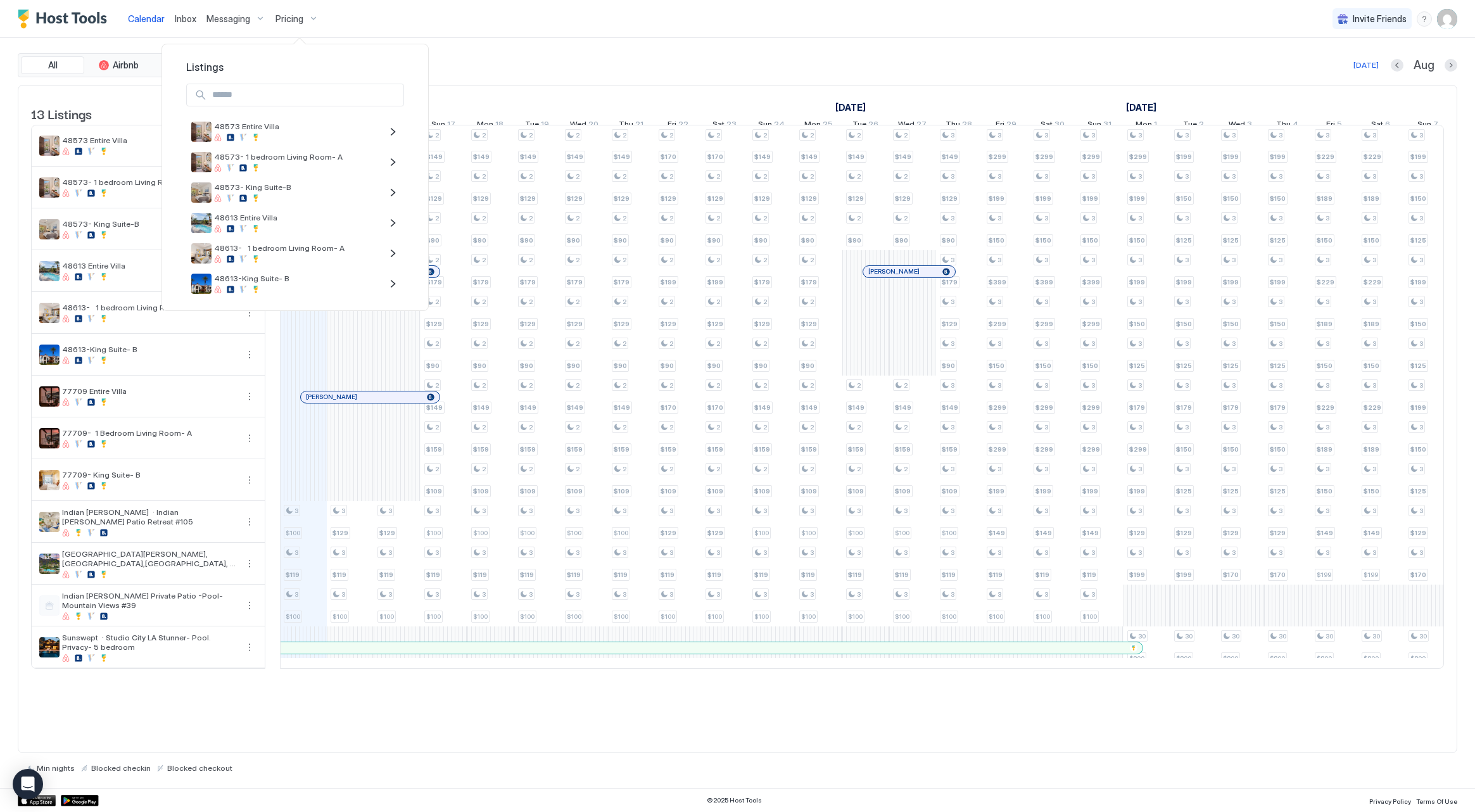
click at [1446, 24] on div at bounding box center [738, 406] width 1475 height 812
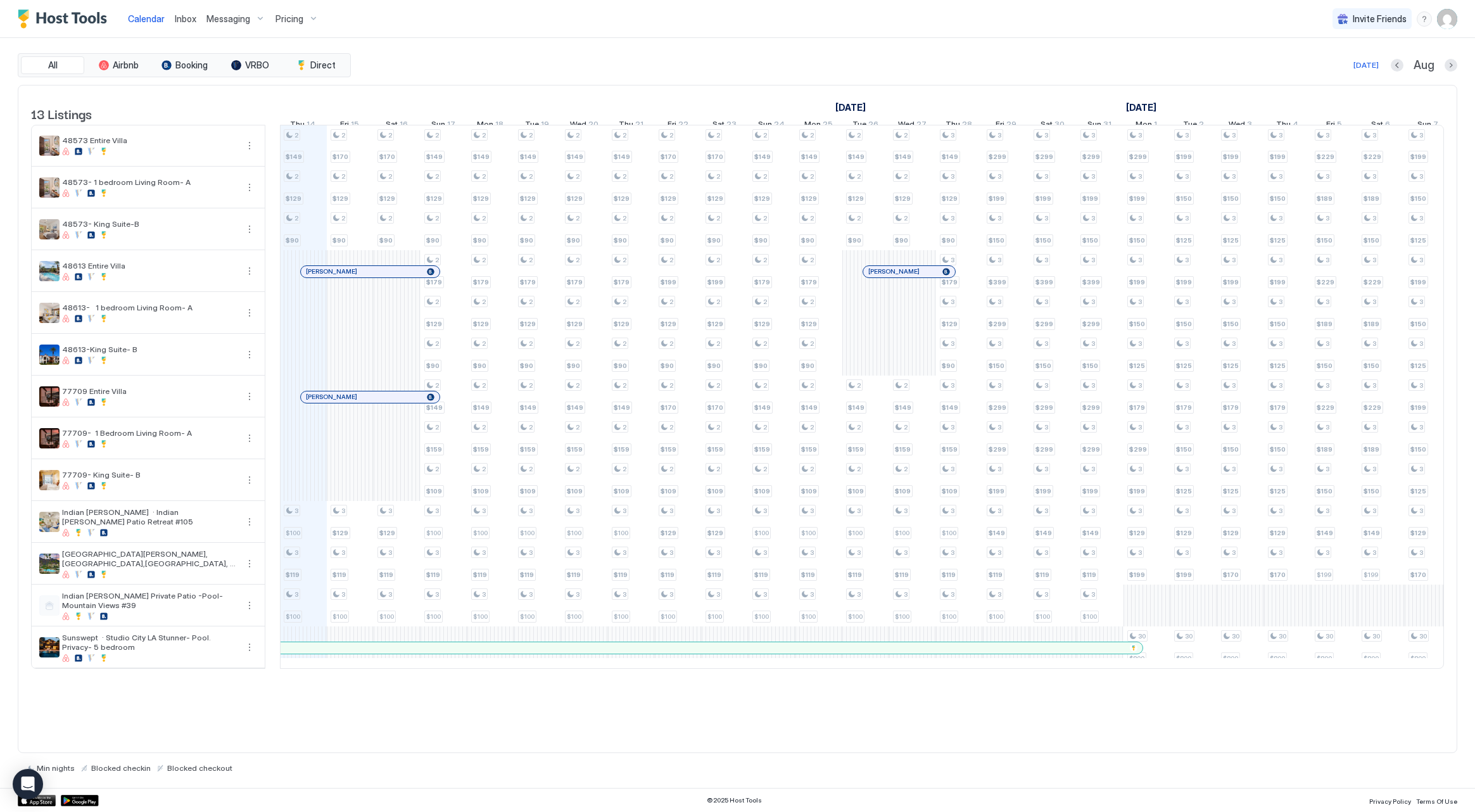
click at [1446, 17] on img "User profile" at bounding box center [1447, 18] width 20 height 20
click at [674, 65] on div at bounding box center [738, 406] width 1475 height 812
